Goal: Find specific page/section: Find specific page/section

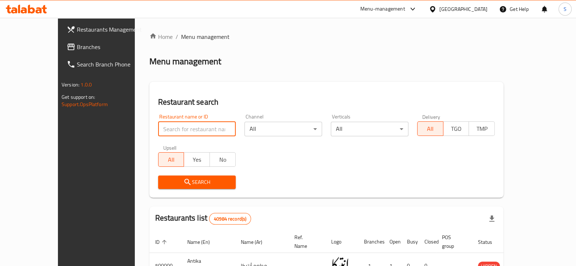
click at [177, 133] on input "search" at bounding box center [197, 129] width 78 height 15
type input "alfar"
click at [185, 186] on span "Search" at bounding box center [197, 182] width 66 height 9
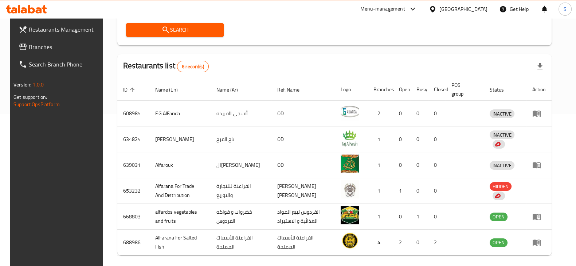
scroll to position [182, 0]
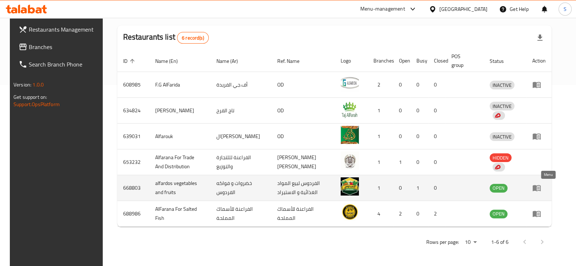
click at [540, 186] on icon "enhanced table" at bounding box center [536, 189] width 8 height 6
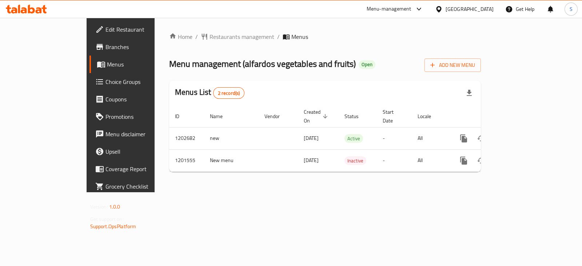
click at [412, 10] on div "Menu-management" at bounding box center [389, 9] width 45 height 9
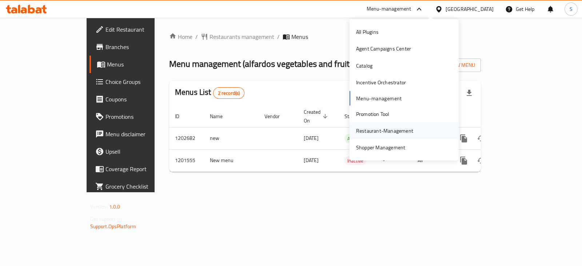
click at [375, 124] on div "Restaurant-Management" at bounding box center [385, 131] width 69 height 17
